Goal: Task Accomplishment & Management: Manage account settings

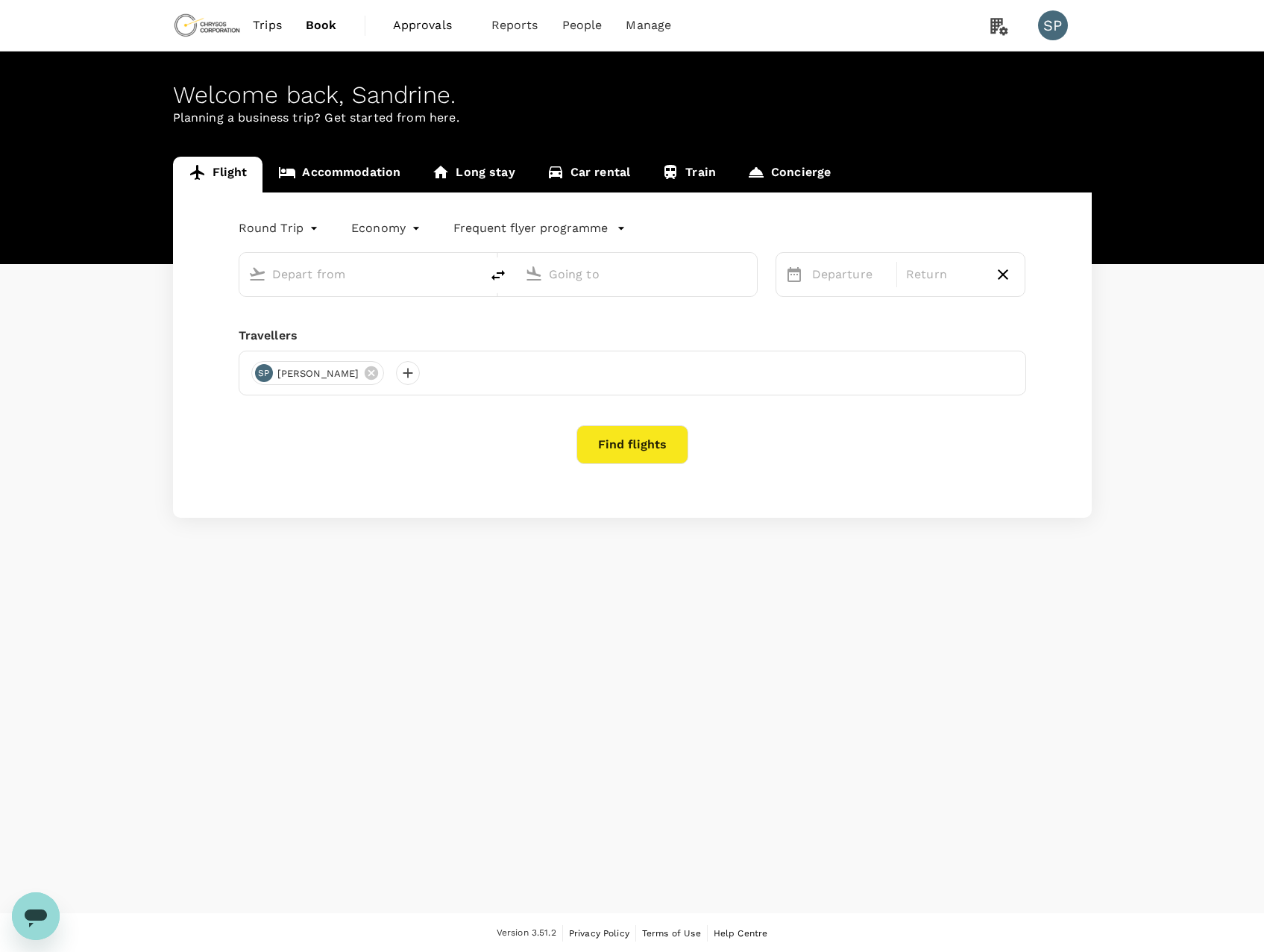
type input "[GEOGRAPHIC_DATA], [GEOGRAPHIC_DATA] (any)"
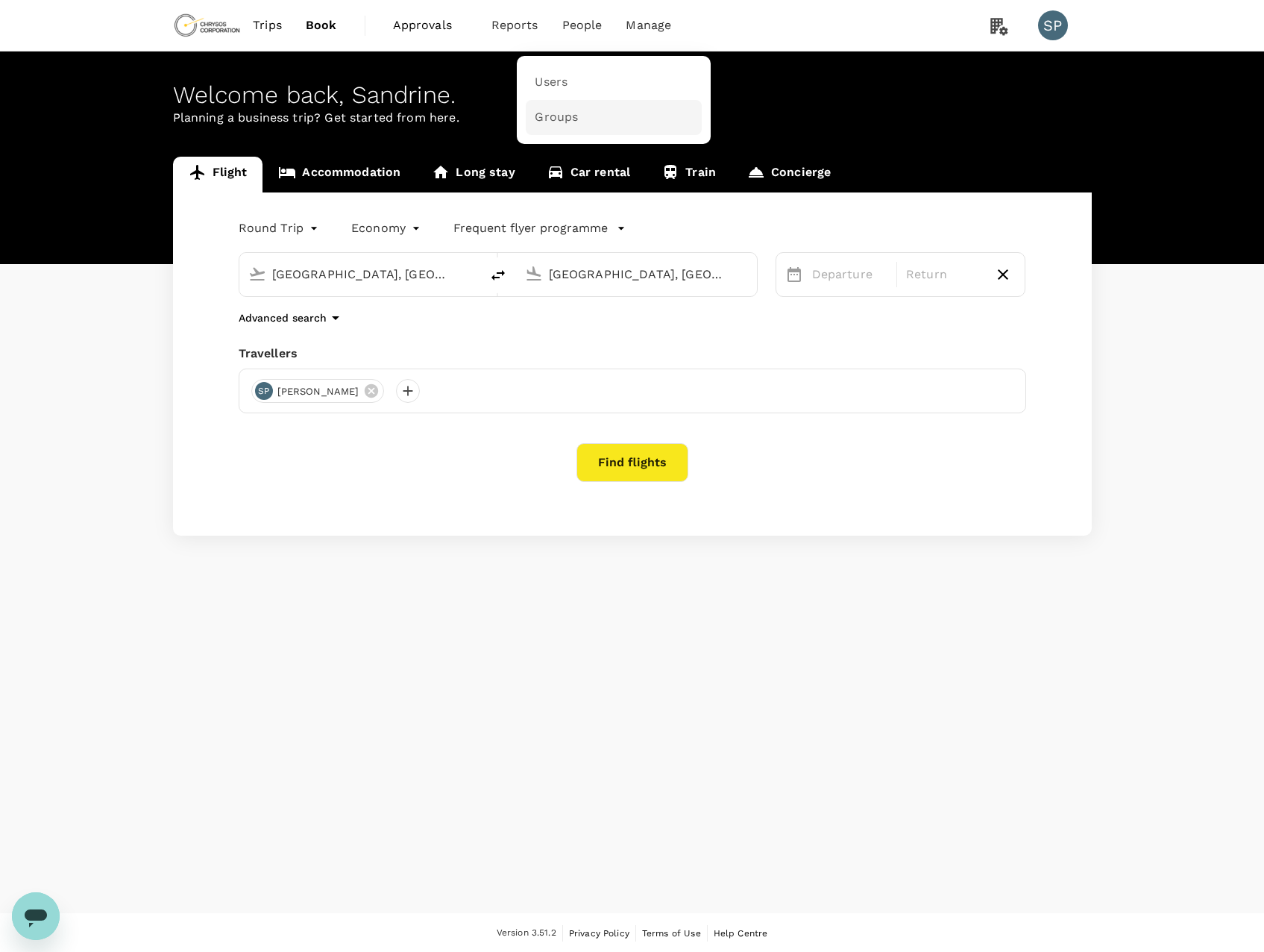
click at [578, 115] on link "Groups" at bounding box center [614, 117] width 176 height 35
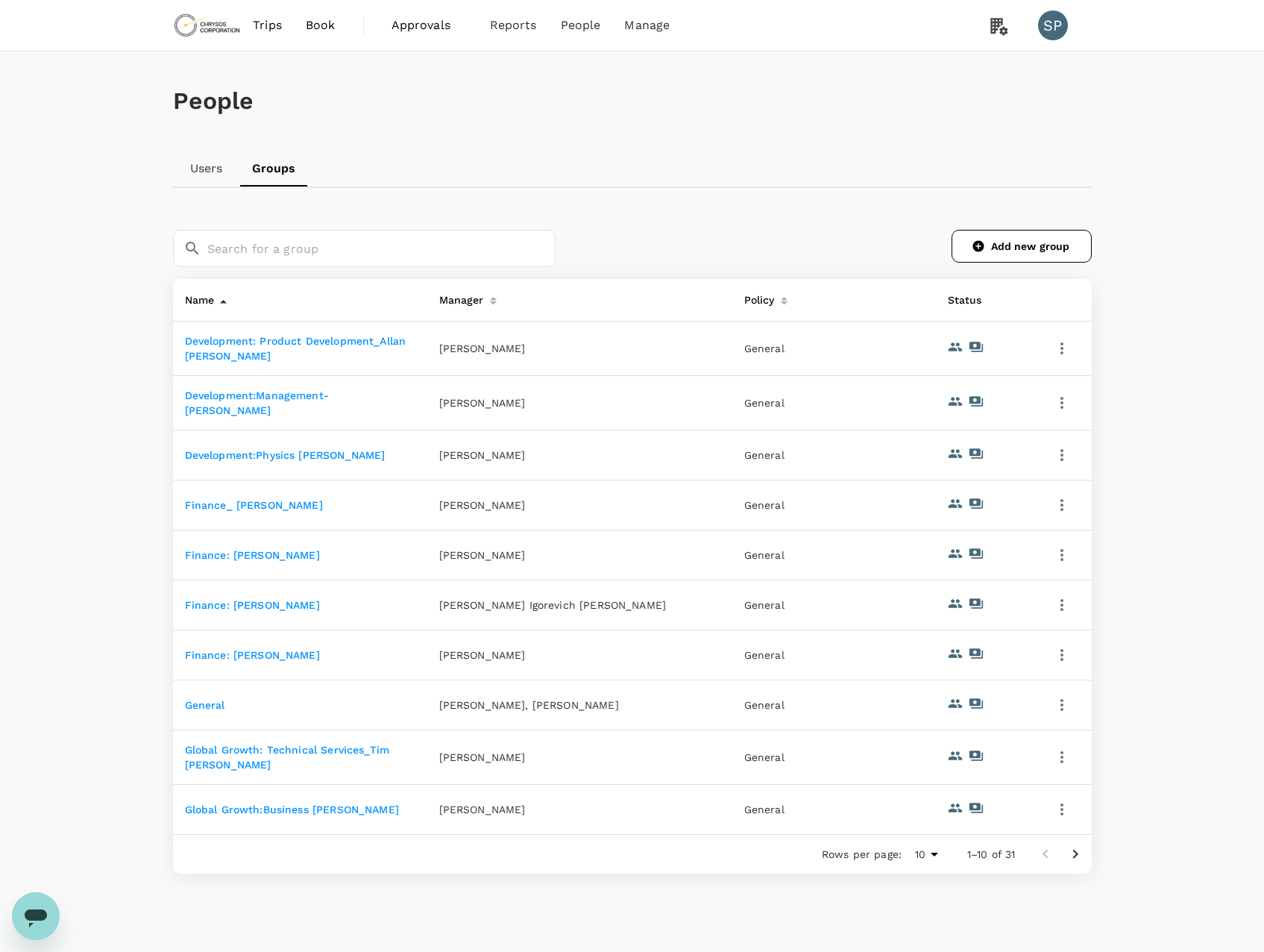
click at [1072, 589] on icon "Go to next page" at bounding box center [1075, 855] width 18 height 18
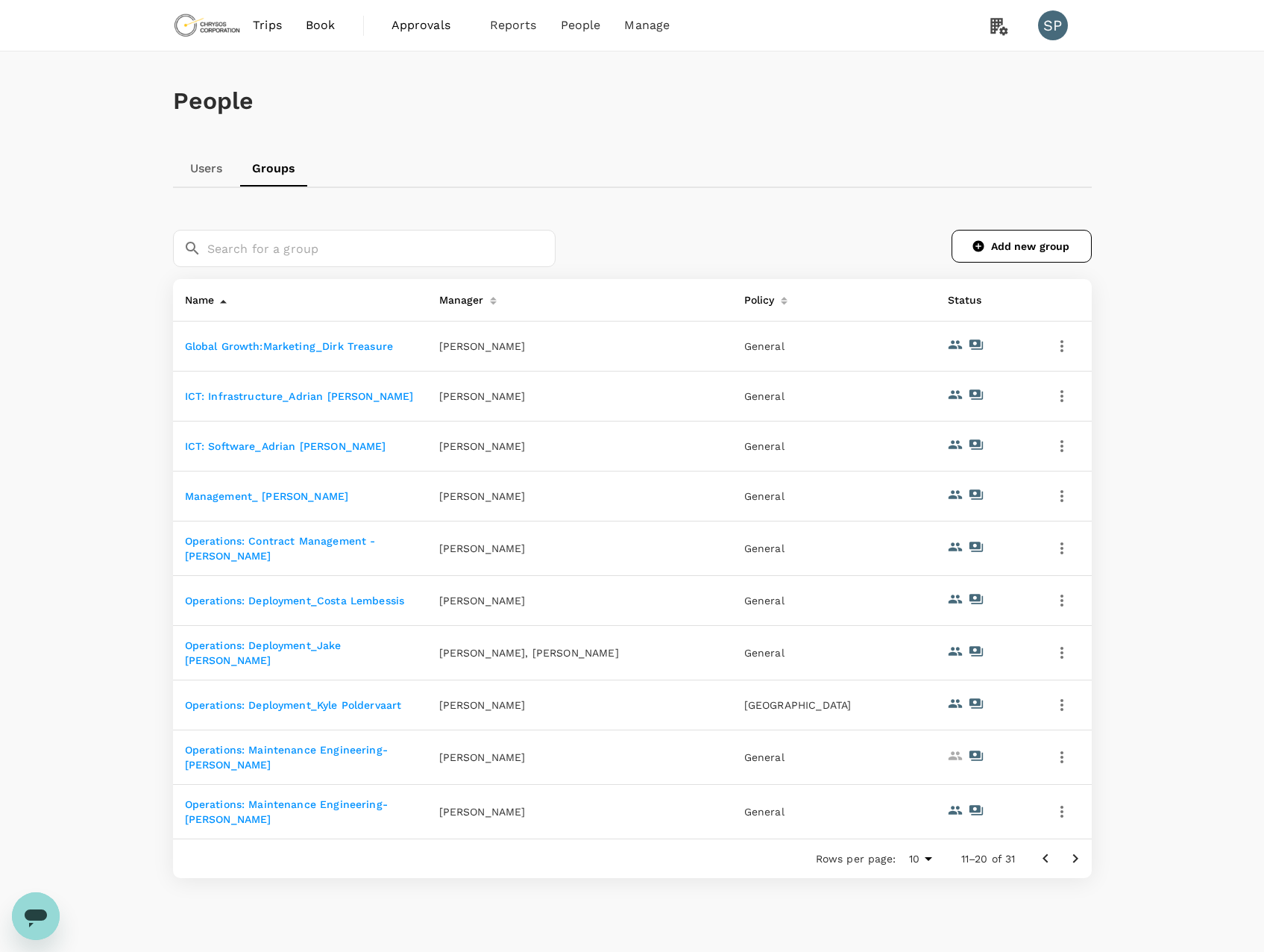
click at [1074, 589] on icon "Go to next page" at bounding box center [1075, 858] width 18 height 18
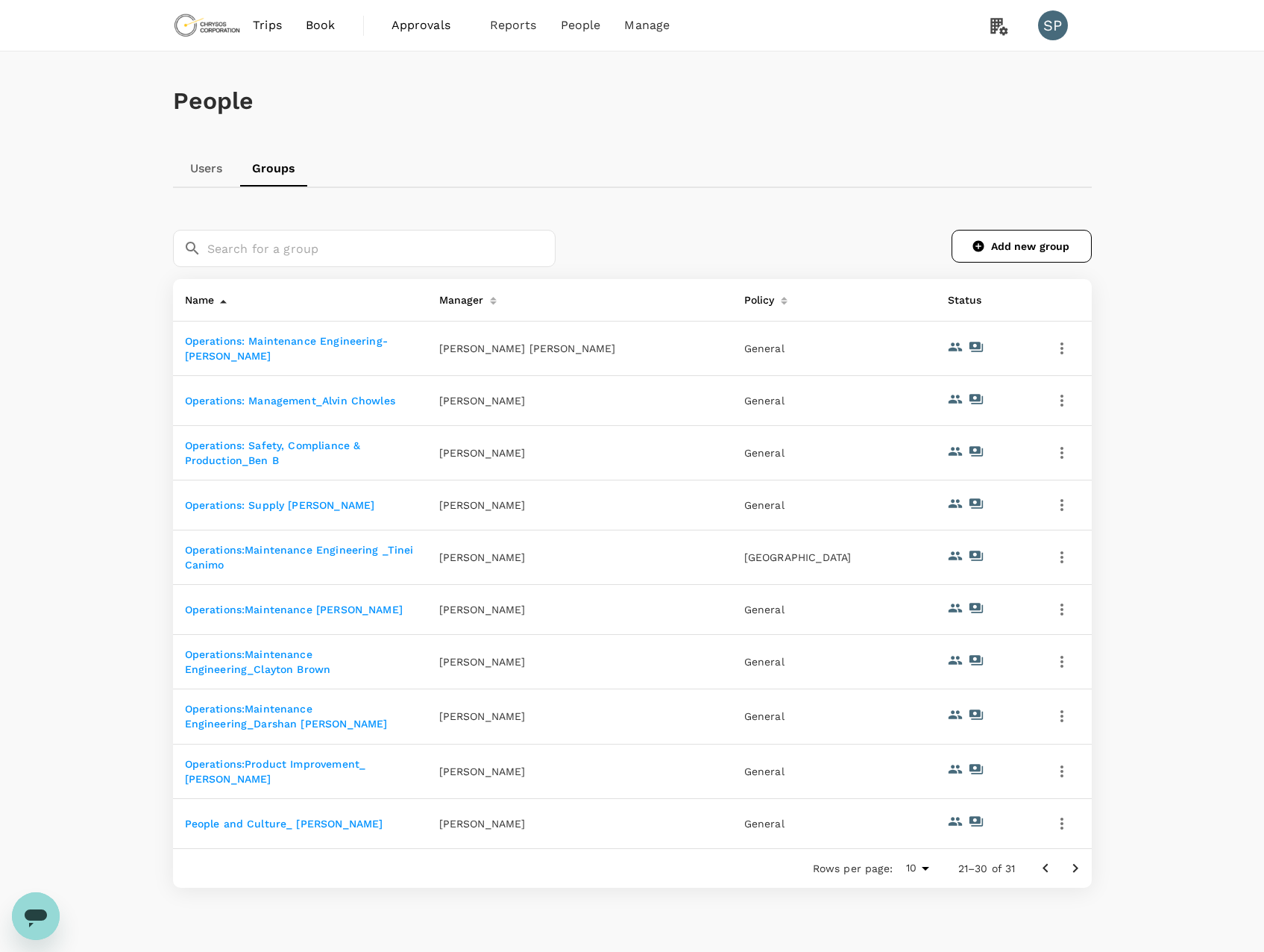
click at [1045, 589] on icon "Go to previous page" at bounding box center [1046, 868] width 18 height 18
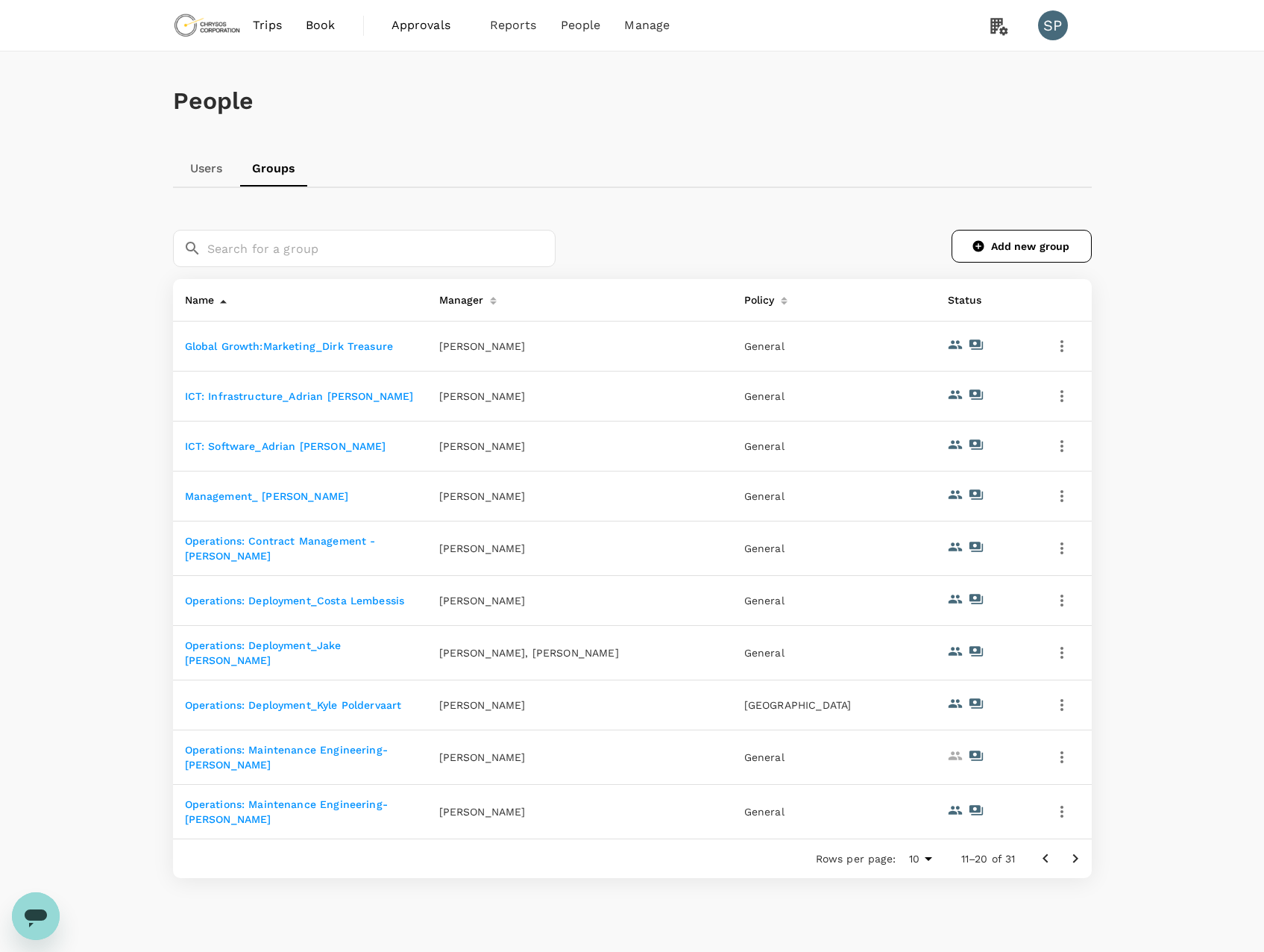
click at [1075, 589] on icon "Go to next page" at bounding box center [1075, 858] width 5 height 9
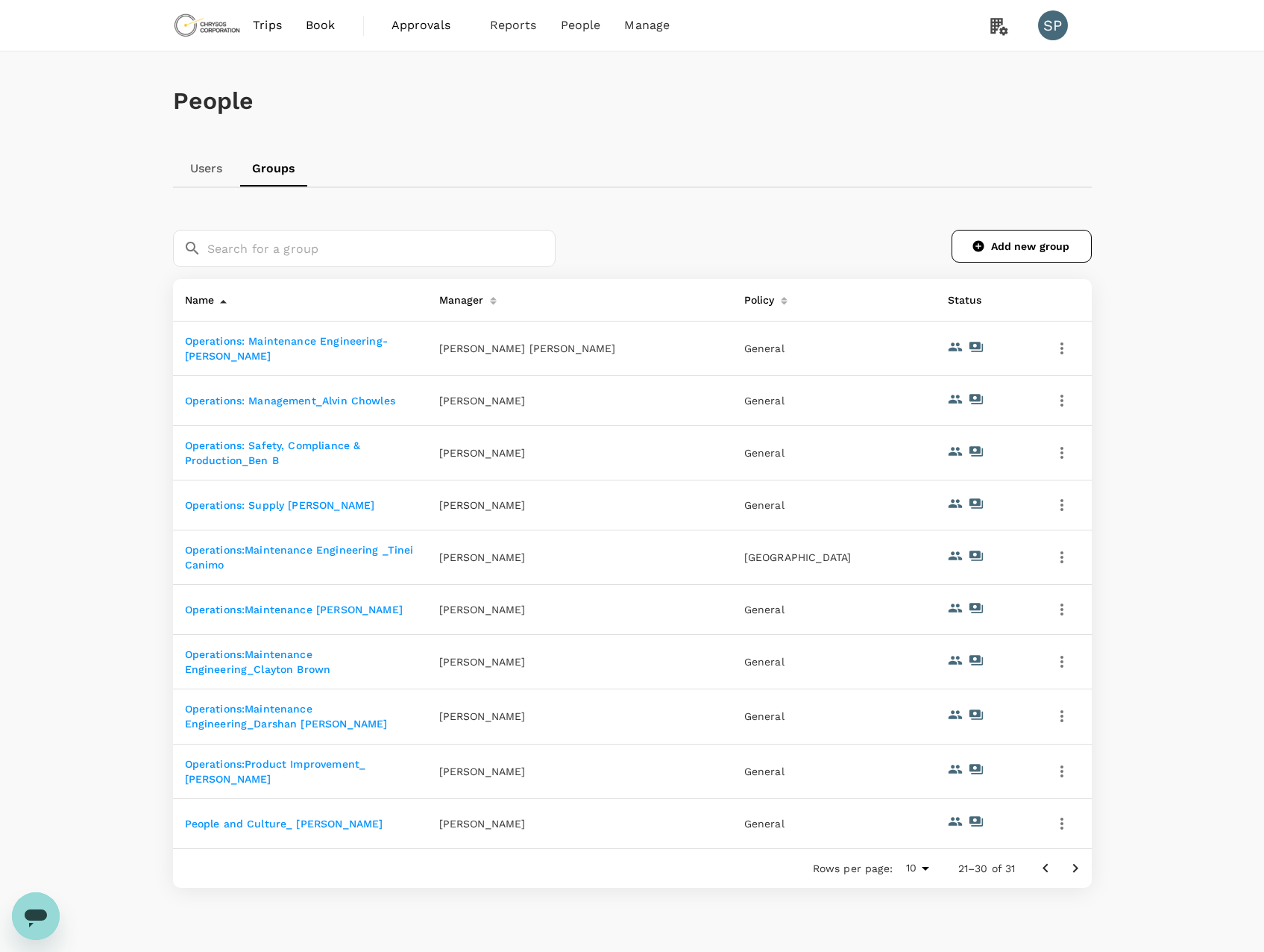
click at [306, 589] on link "Operations:Maintenance [PERSON_NAME]" at bounding box center [293, 609] width 217 height 12
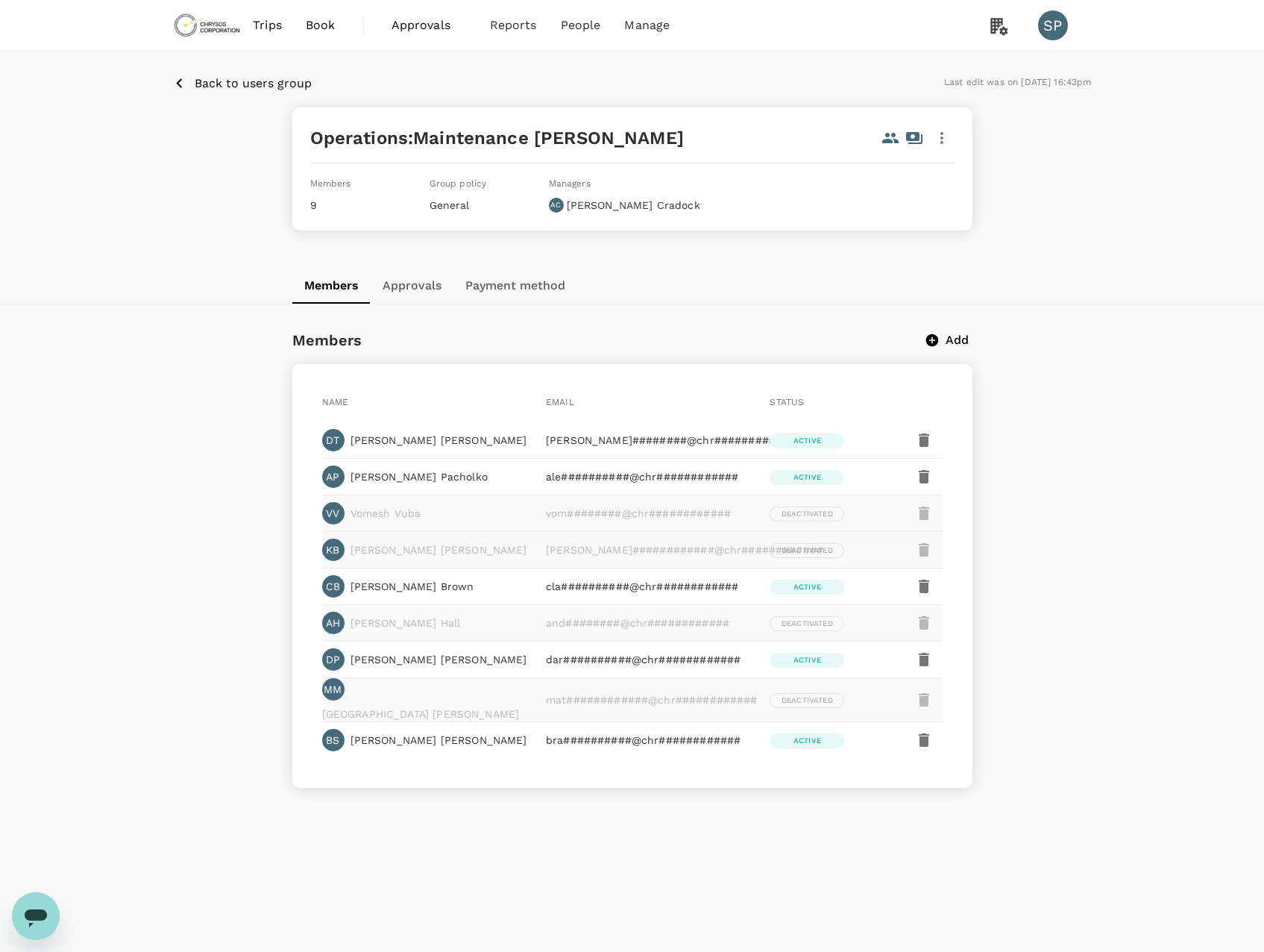
click at [944, 141] on icon "button" at bounding box center [942, 138] width 18 height 18
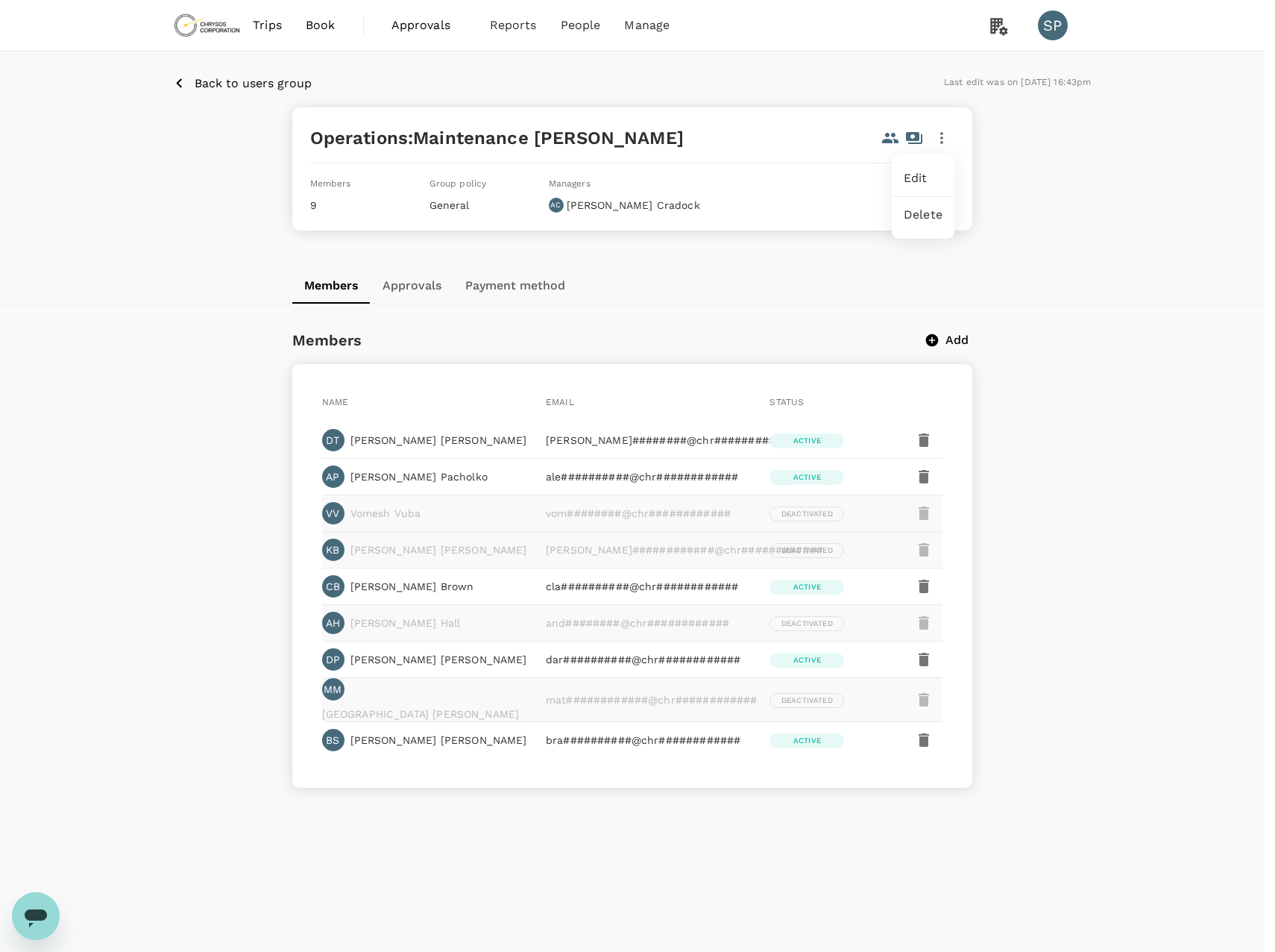
click at [1040, 177] on div at bounding box center [637, 476] width 1275 height 952
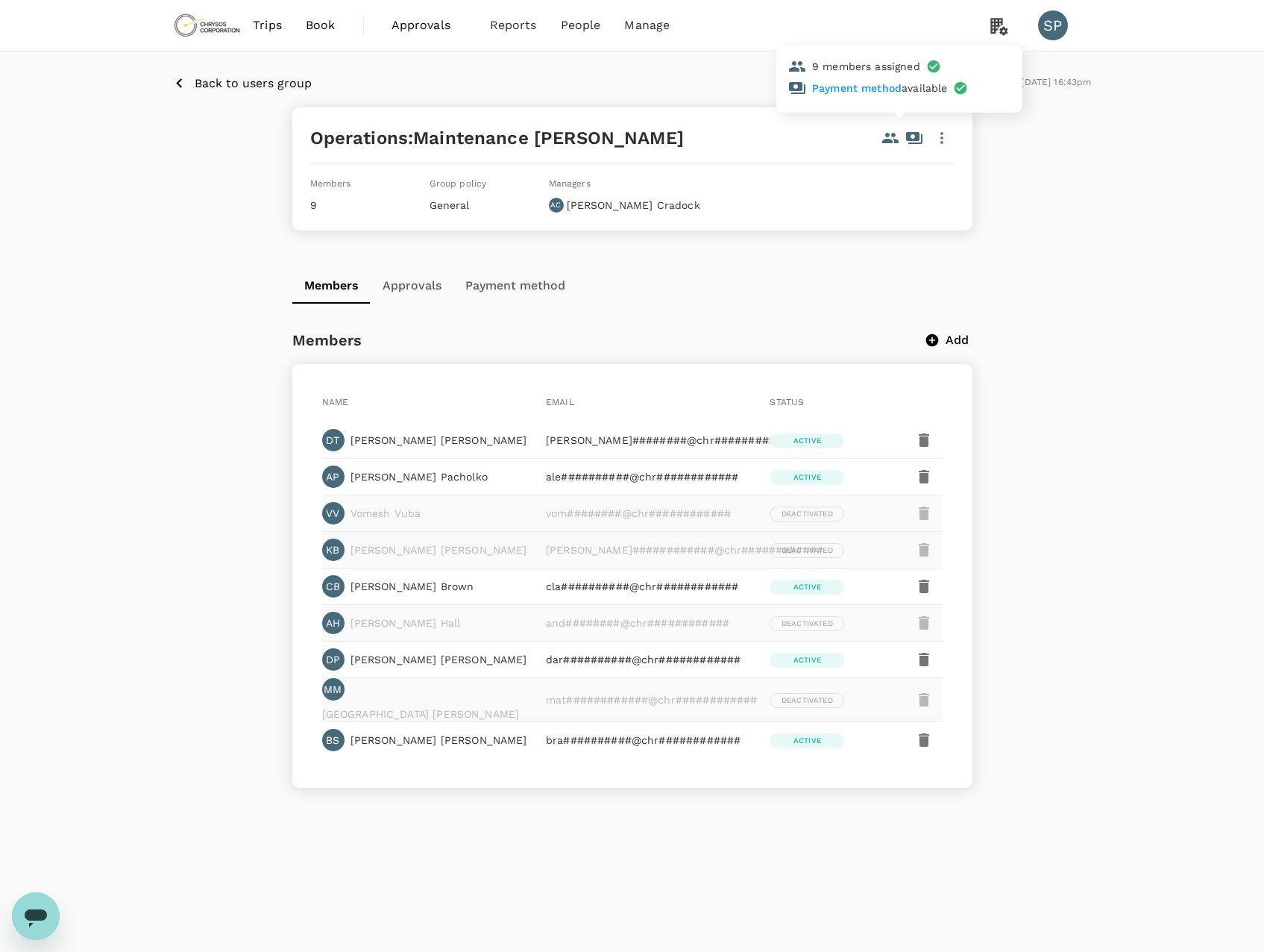
click at [914, 140] on icon at bounding box center [914, 137] width 16 height 12
click at [945, 143] on icon "button" at bounding box center [942, 138] width 18 height 18
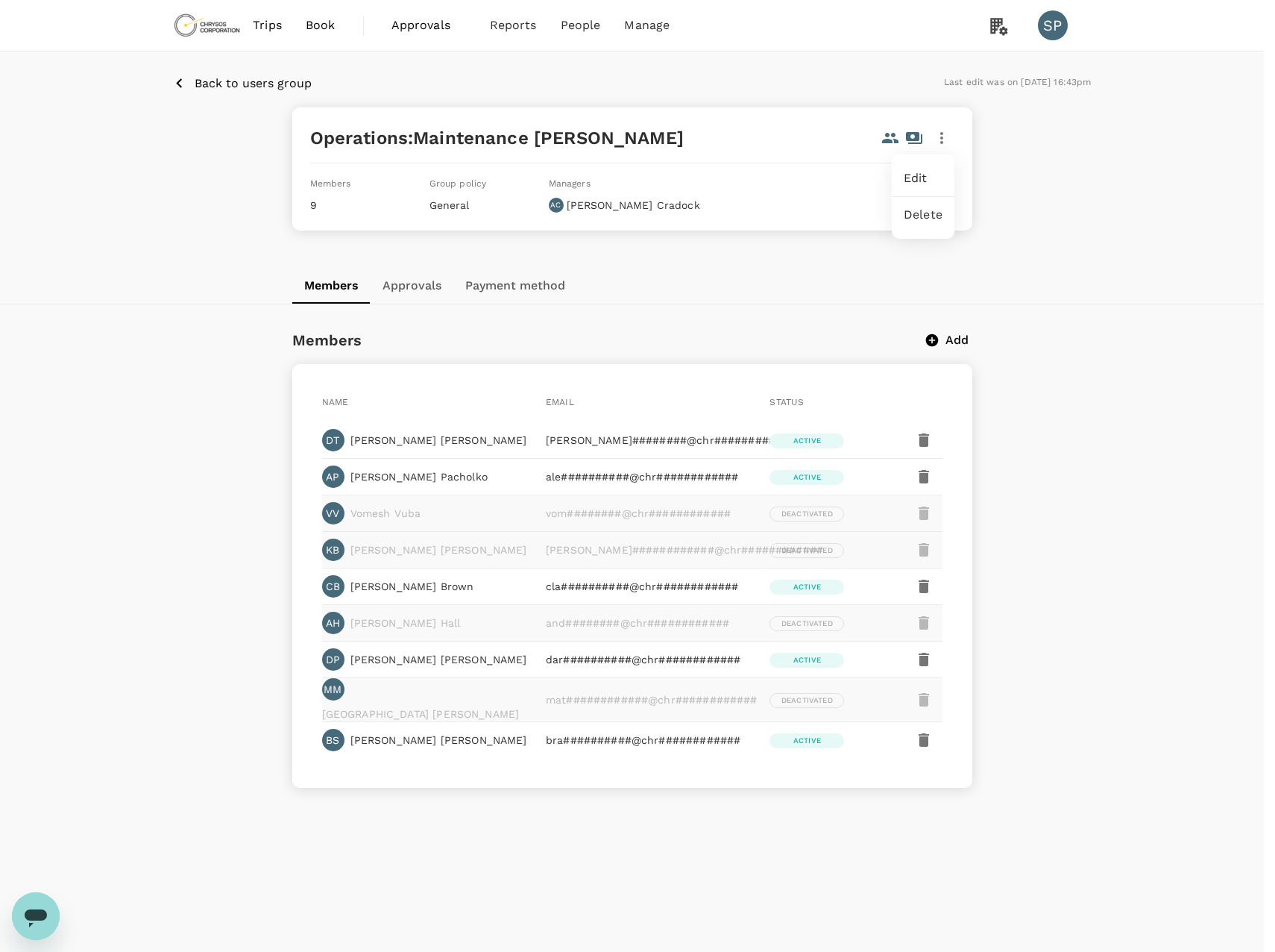
click at [930, 174] on span "Edit" at bounding box center [923, 179] width 39 height 18
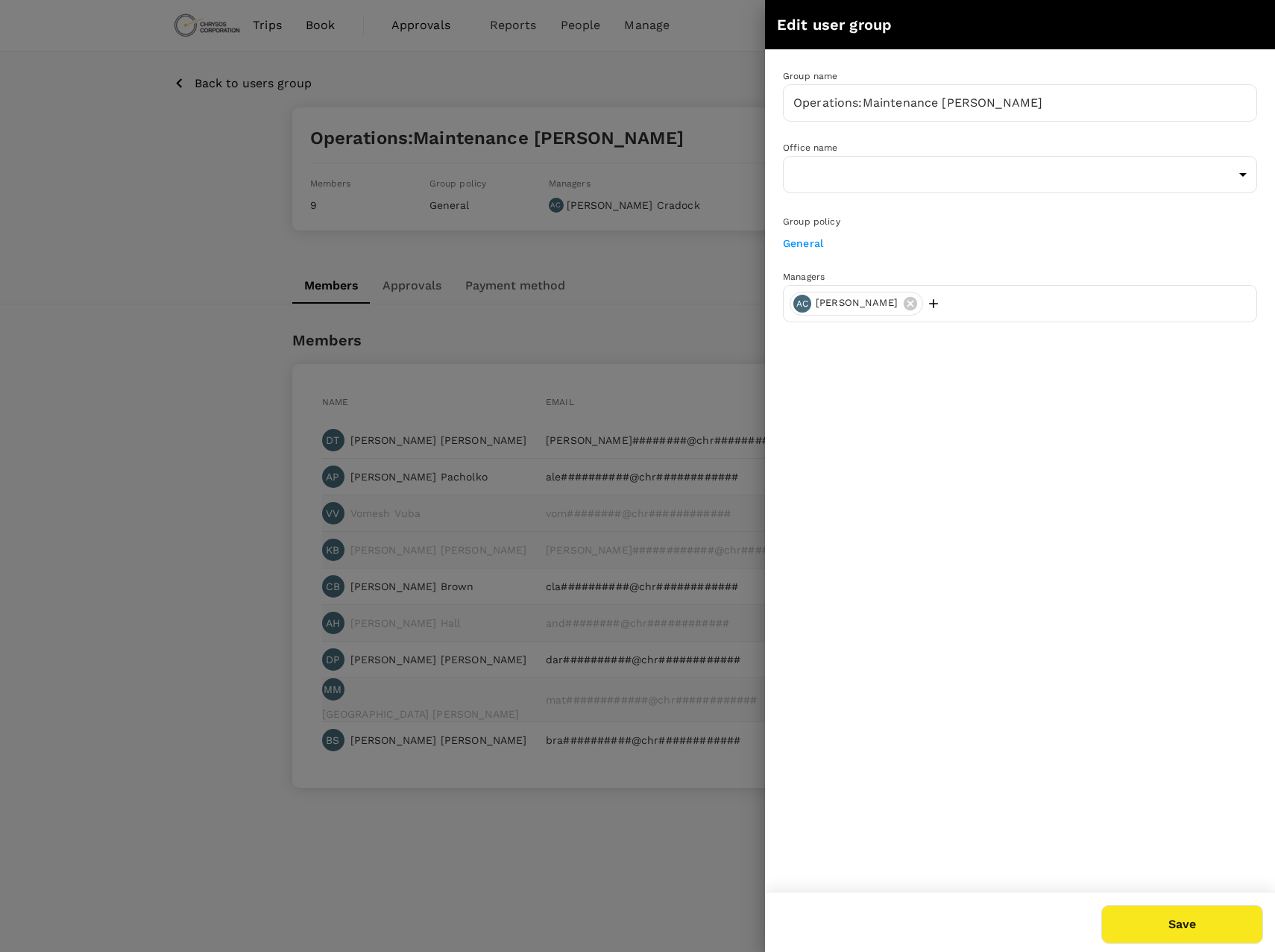
click at [961, 300] on div "AC [PERSON_NAME]" at bounding box center [1021, 303] width 475 height 37
click at [928, 307] on icon "button" at bounding box center [934, 303] width 15 height 15
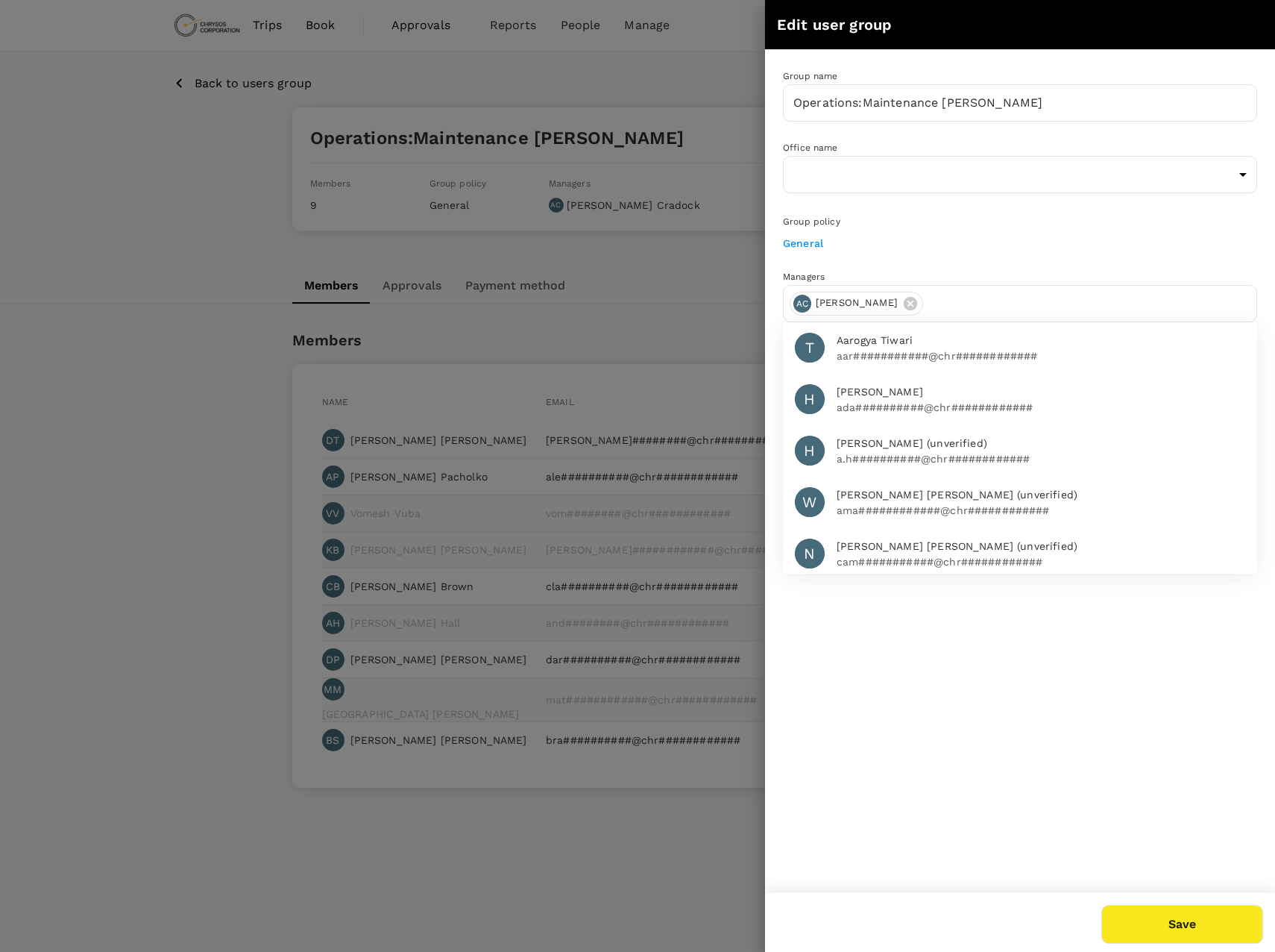
click at [941, 308] on input "text" at bounding box center [1090, 303] width 321 height 23
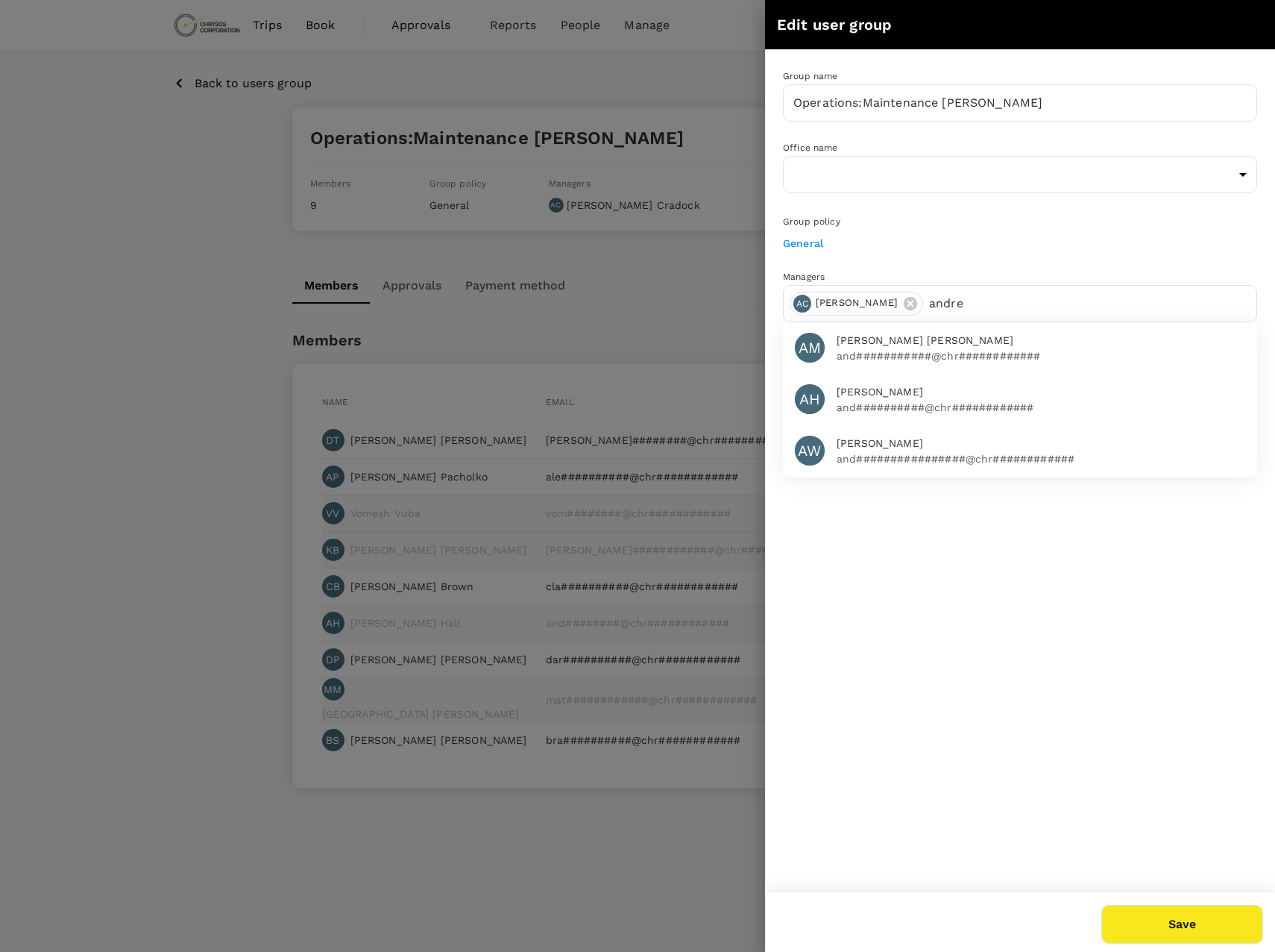
type input "andre"
click at [905, 394] on span "[PERSON_NAME]" at bounding box center [1040, 392] width 409 height 15
click at [1197, 589] on button "Save" at bounding box center [1182, 924] width 162 height 39
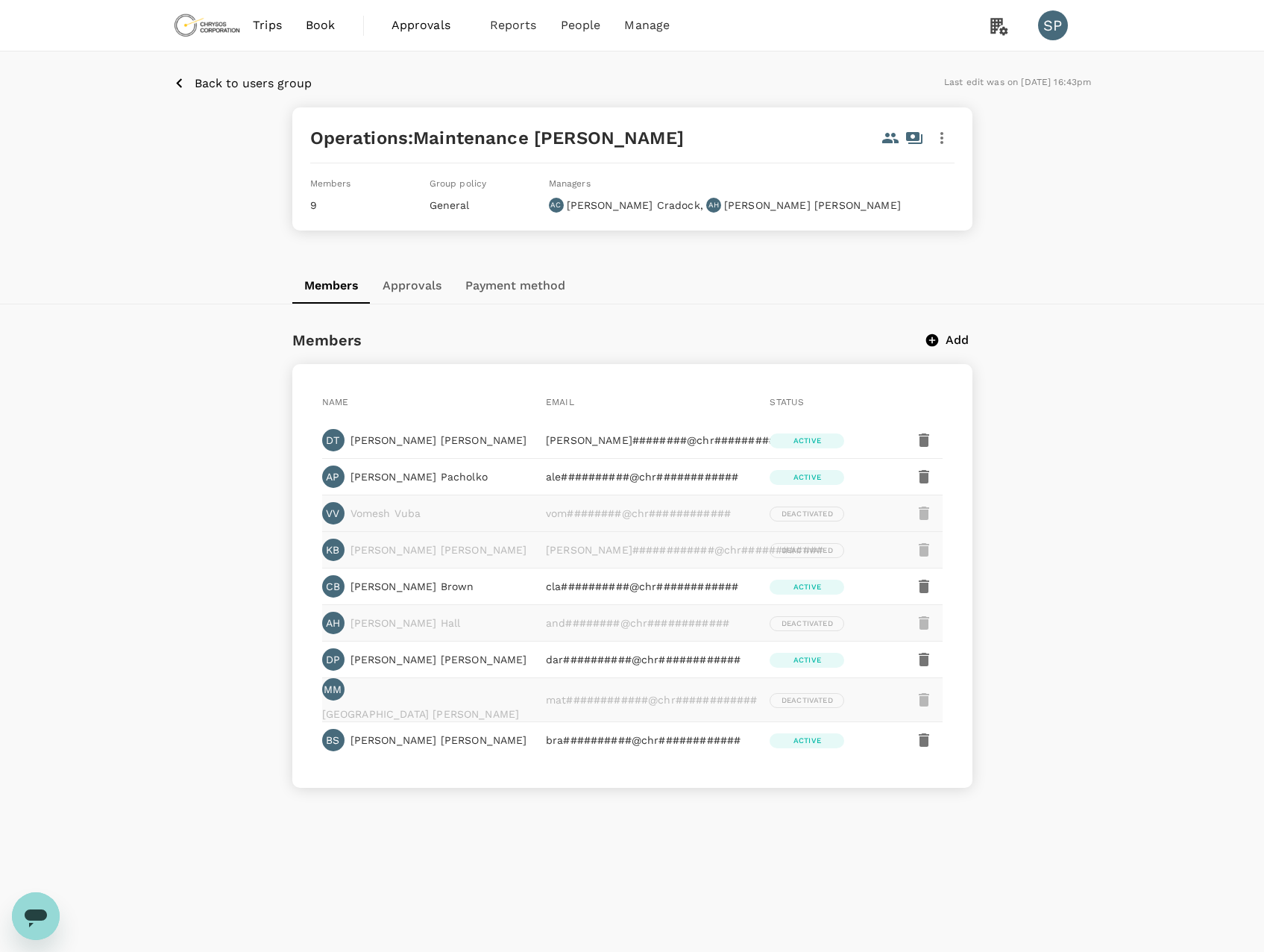
click at [197, 82] on p "Back to users group" at bounding box center [254, 84] width 117 height 18
